Goal: Obtain resource: Download file/media

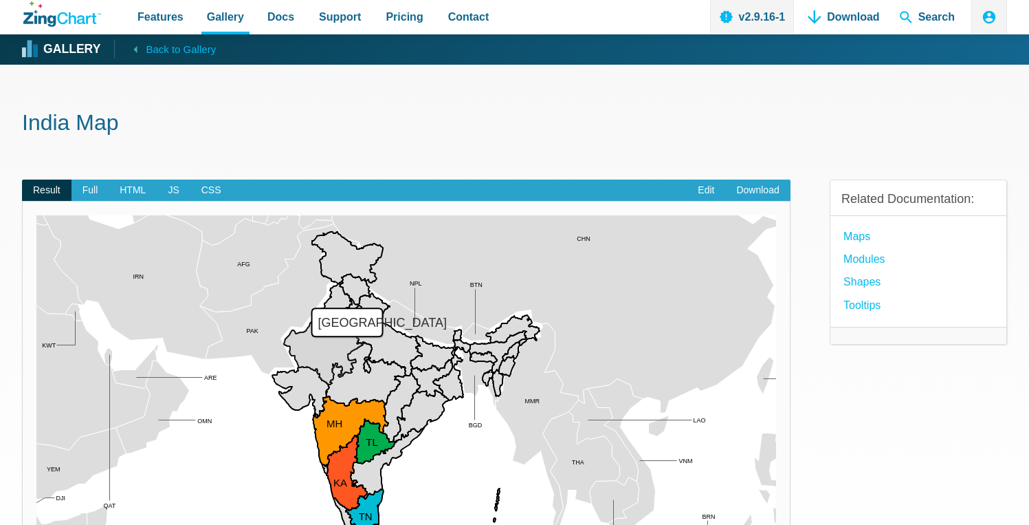
click at [94, 184] on span "Full" at bounding box center [91, 190] width 38 height 22
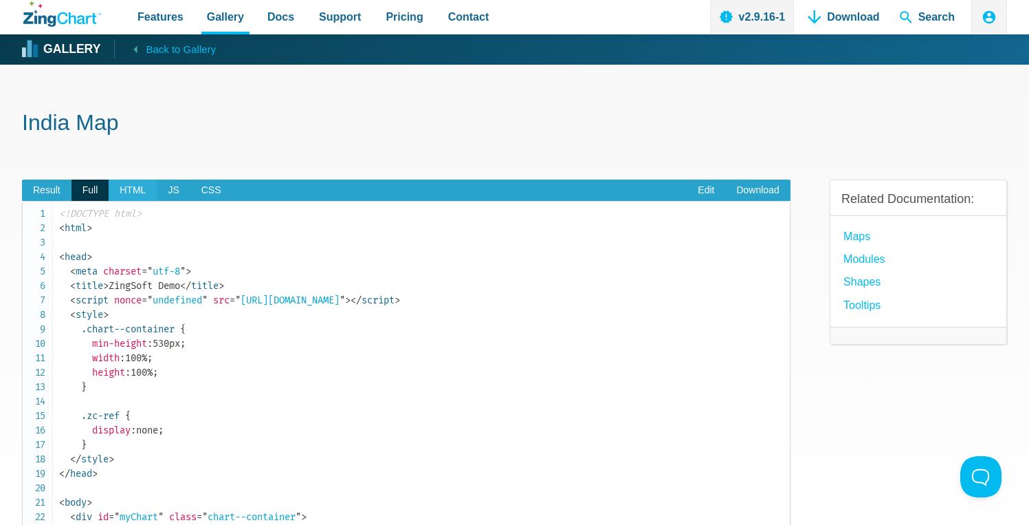
click at [136, 195] on span "HTML" at bounding box center [133, 190] width 48 height 22
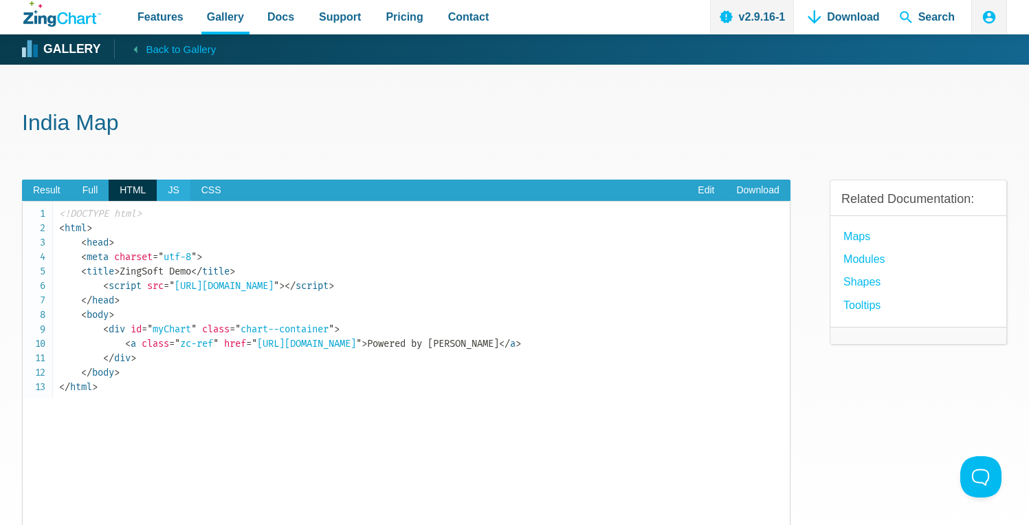
click at [164, 195] on span "JS" at bounding box center [173, 190] width 33 height 22
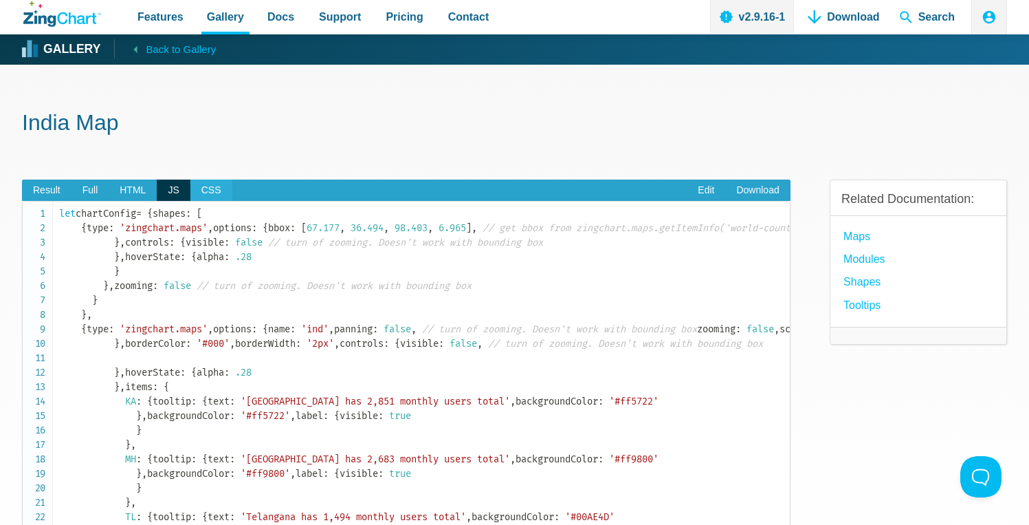
click at [194, 195] on span "CSS" at bounding box center [211, 190] width 42 height 22
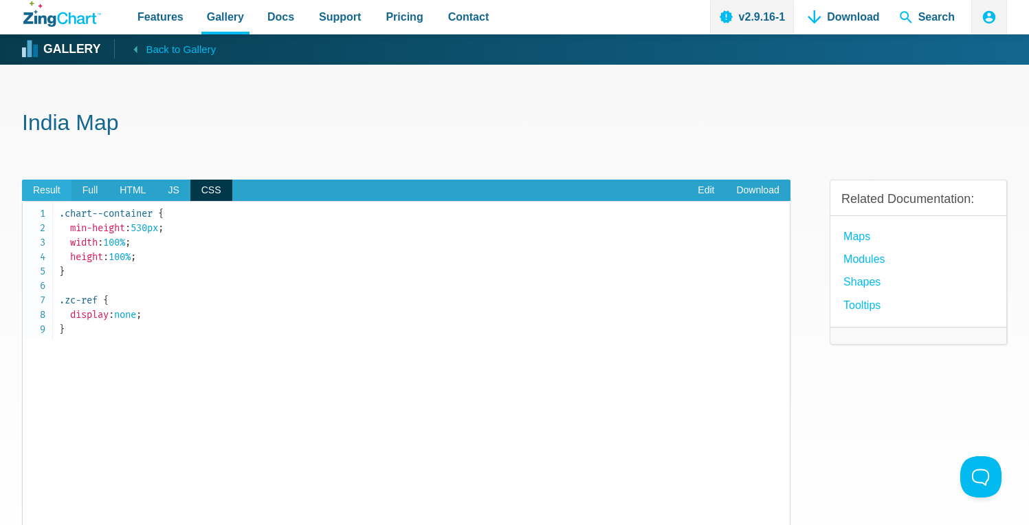
click at [47, 184] on span "Result" at bounding box center [47, 190] width 50 height 22
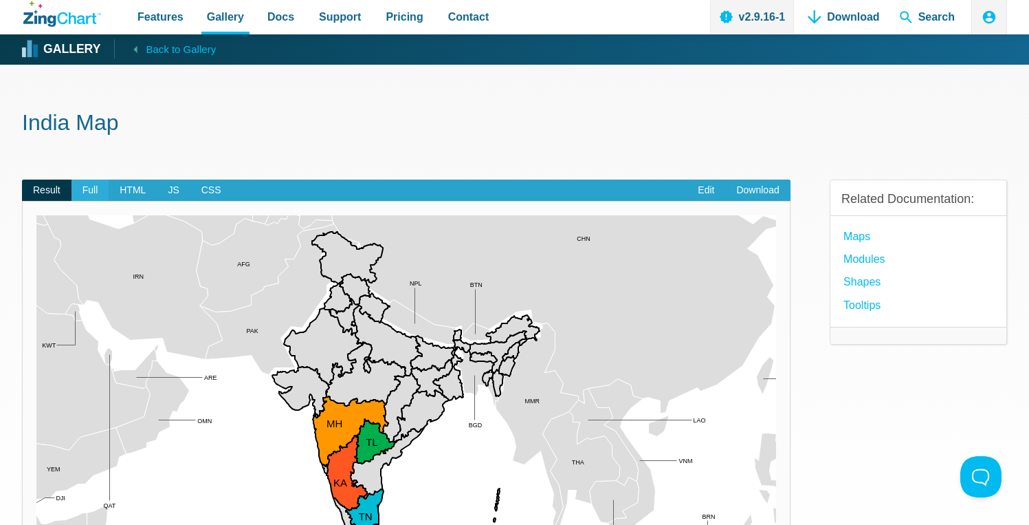
click at [85, 183] on span "Full" at bounding box center [91, 190] width 38 height 22
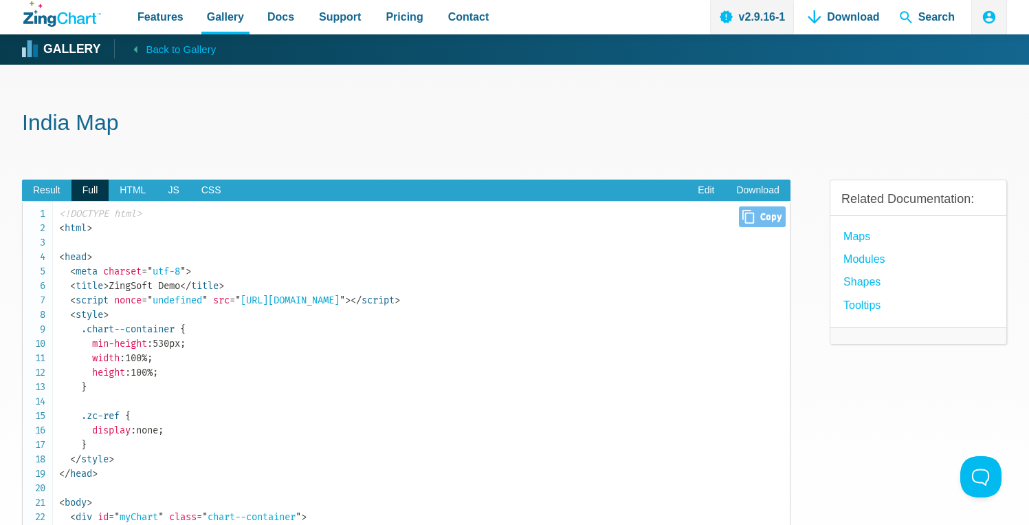
click at [756, 215] on span "Close Copy" at bounding box center [762, 216] width 46 height 21
type input "<!DOCTYPE html><html><head> <meta charset="utf-8"> <title>ZingSoft Demo</title>…"
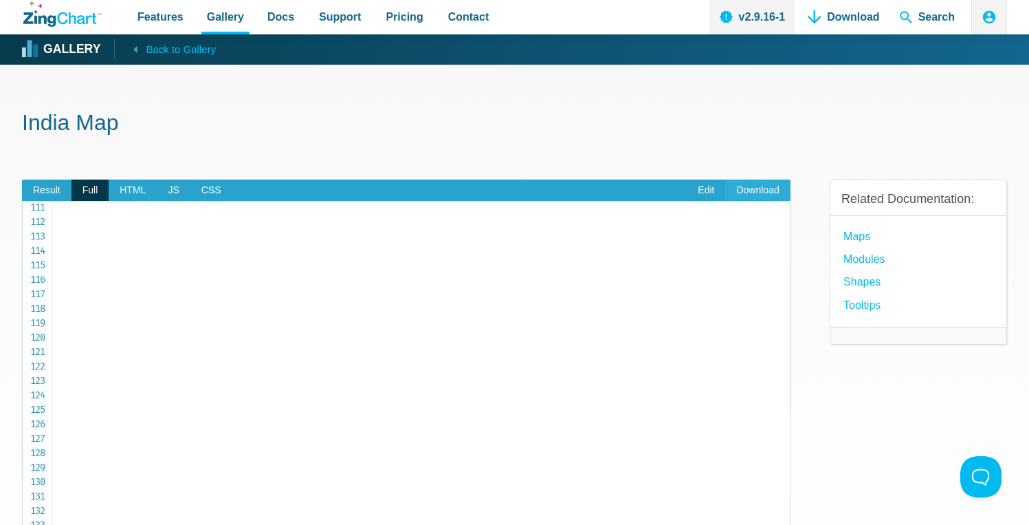
click at [767, 186] on link "Download" at bounding box center [757, 190] width 65 height 22
click at [56, 192] on span "Result" at bounding box center [47, 190] width 50 height 22
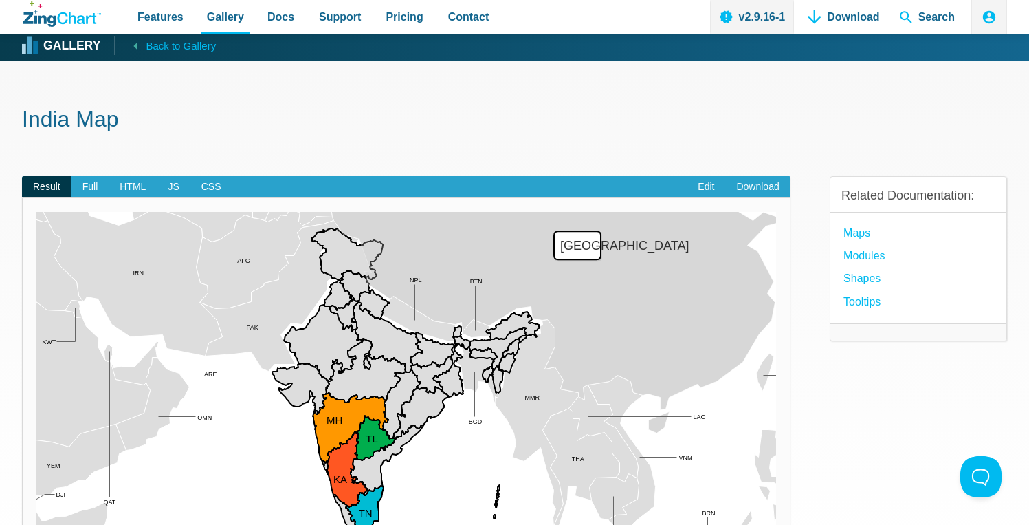
scroll to position [20, 0]
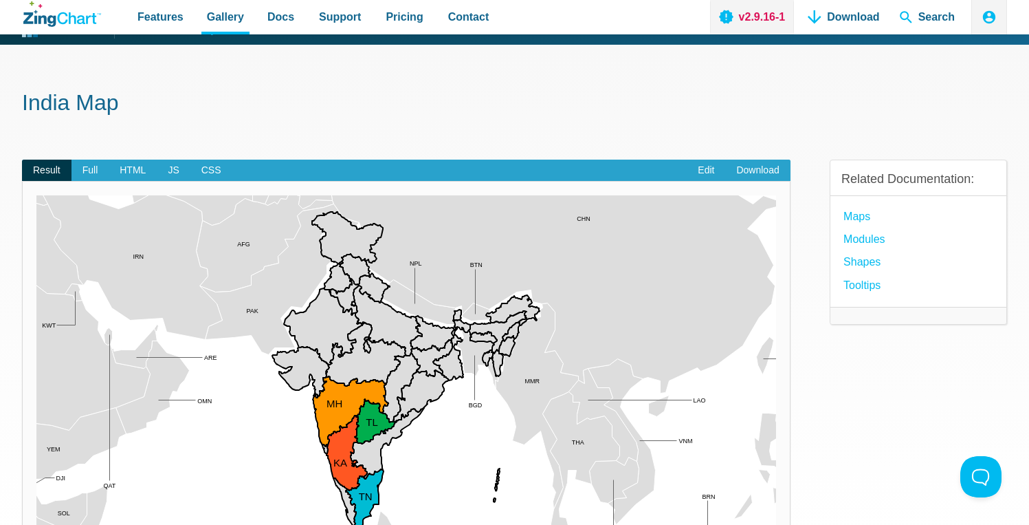
click at [777, 12] on link "v2.9.16-1" at bounding box center [752, 17] width 85 height 34
